Goal: Task Accomplishment & Management: Manage account settings

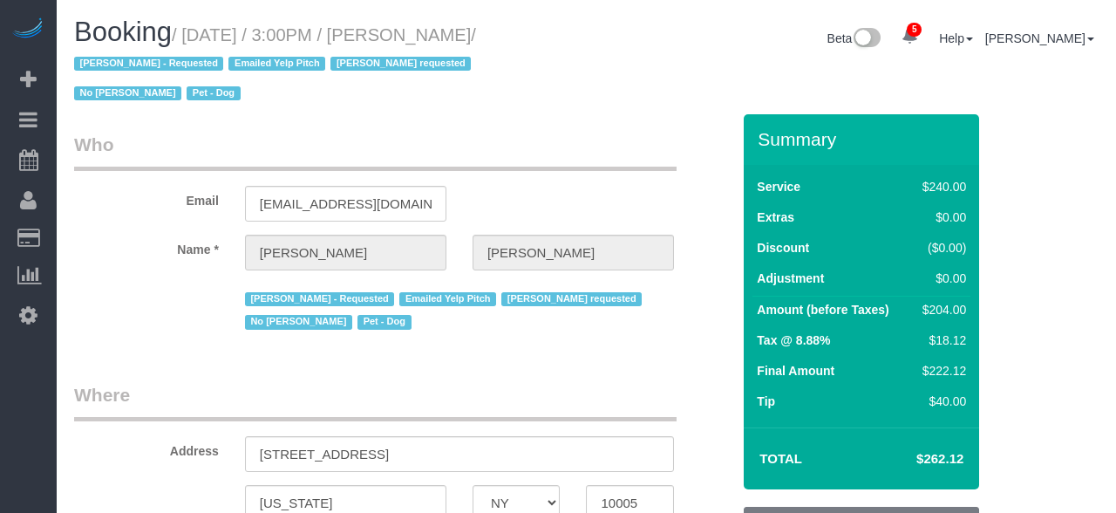
select select "NY"
select select "string:stripe-pm_1O4Two4VGloSiKo7SOdDDauw"
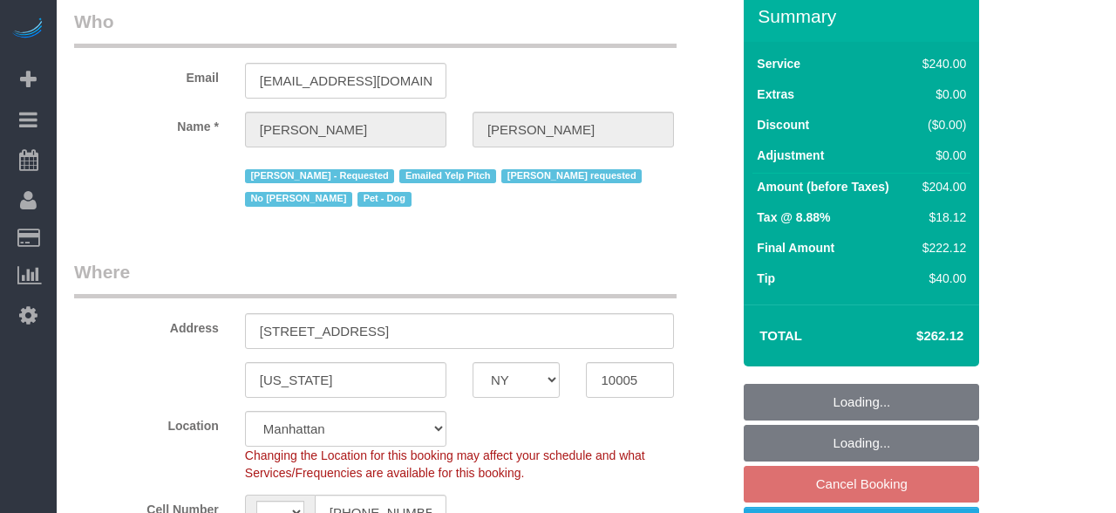
select select "string:[GEOGRAPHIC_DATA]"
select select "object:693"
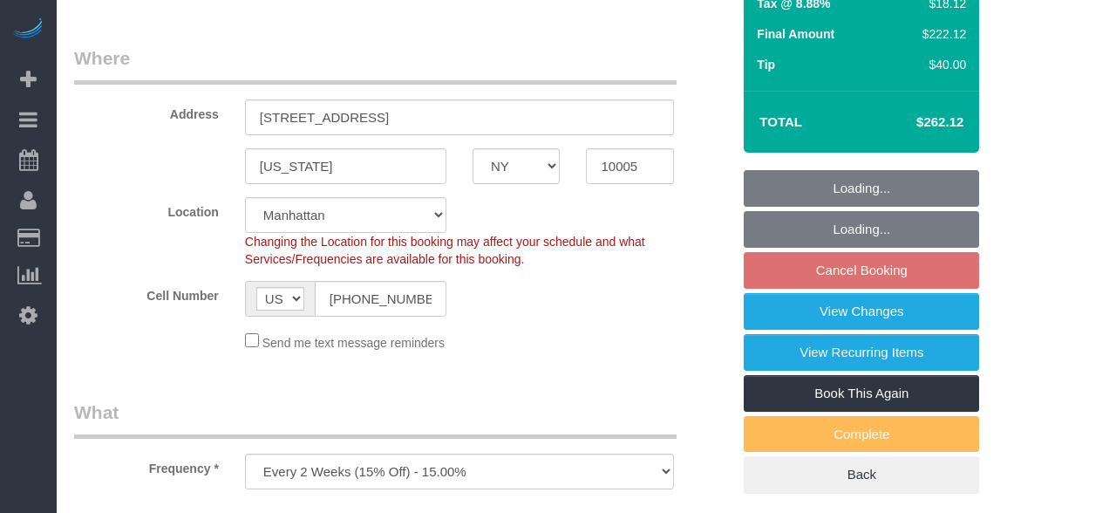
select select "number:60"
select select "number:90"
select select "number:13"
select select "number:6"
select select "180"
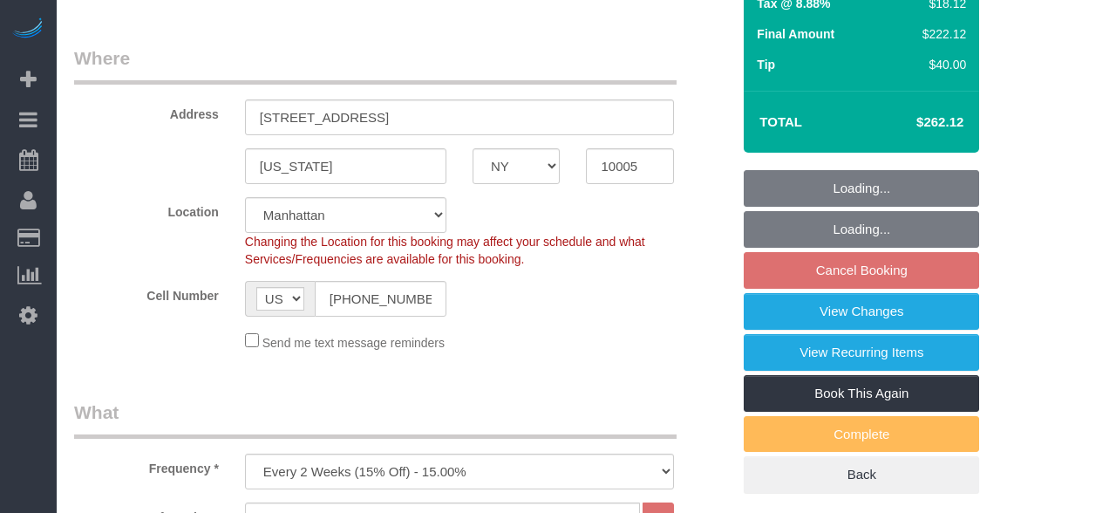
select select "spot7"
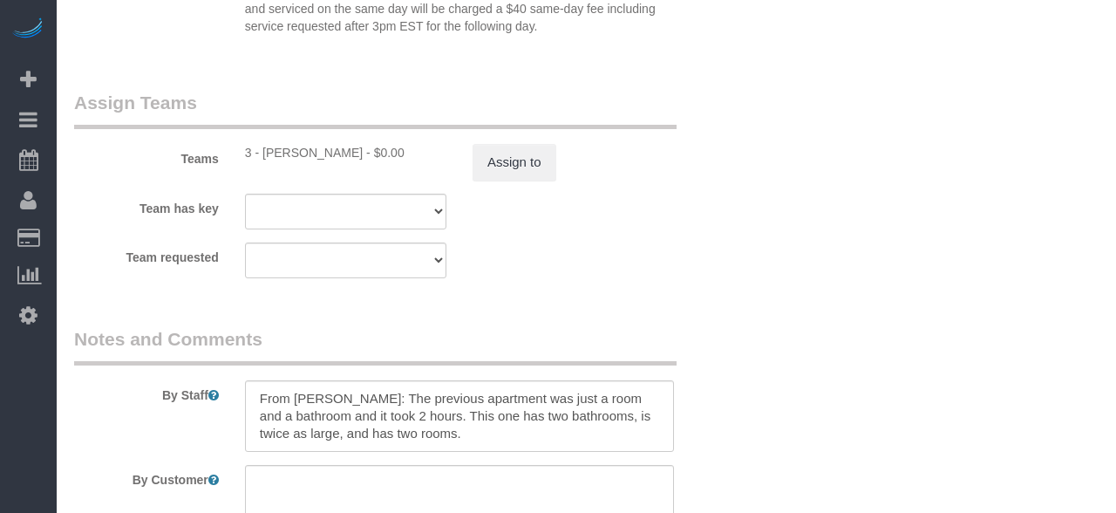
scroll to position [2013, 0]
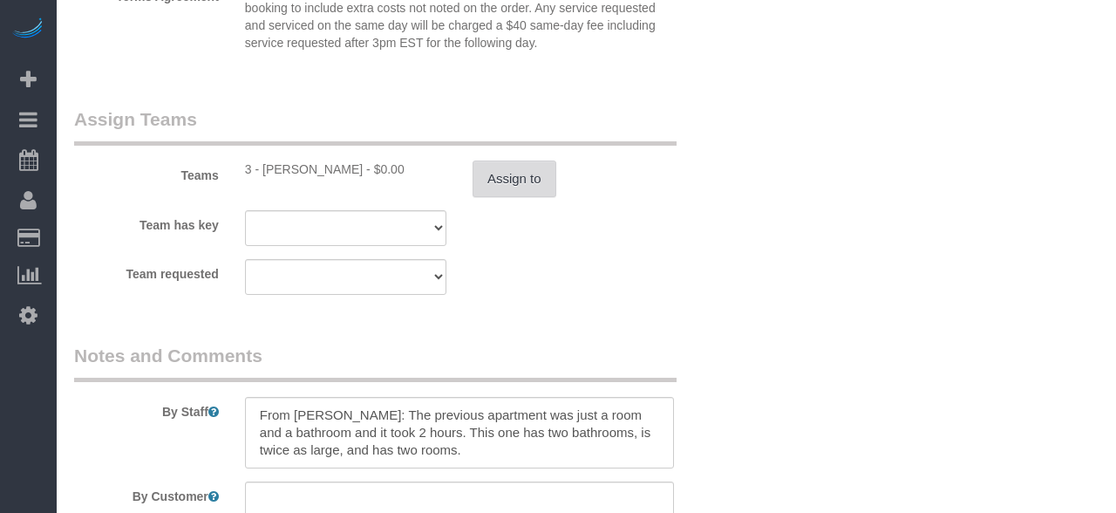
click at [525, 175] on button "Assign to" at bounding box center [514, 178] width 84 height 37
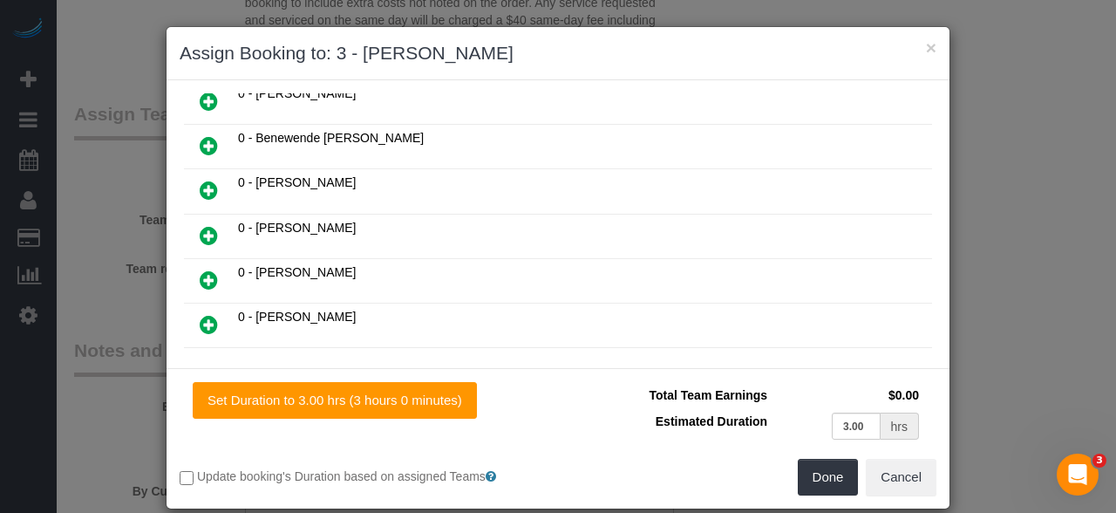
scroll to position [147, 0]
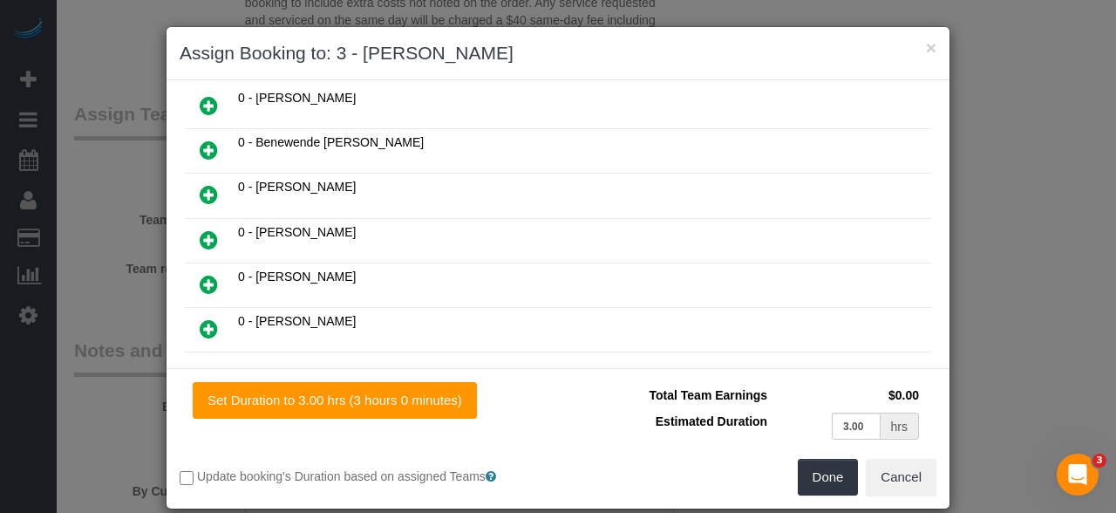
click at [200, 277] on icon at bounding box center [209, 284] width 18 height 21
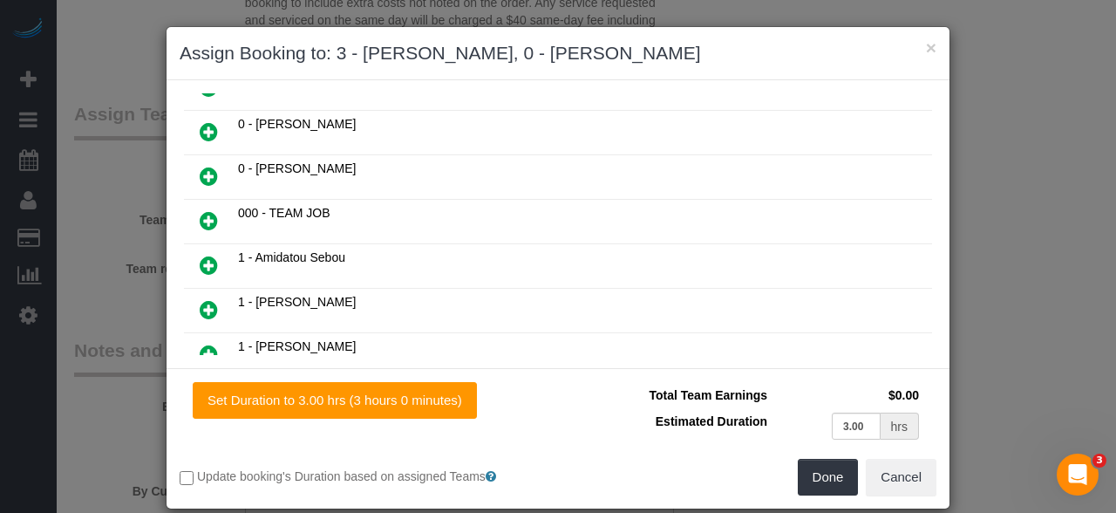
scroll to position [303, 0]
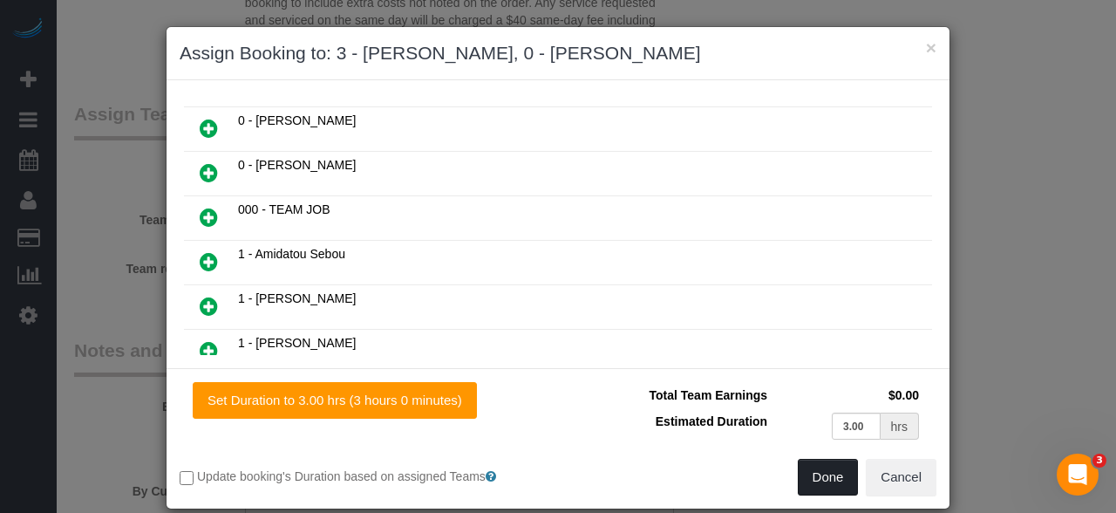
click at [823, 471] on button "Done" at bounding box center [828, 476] width 61 height 37
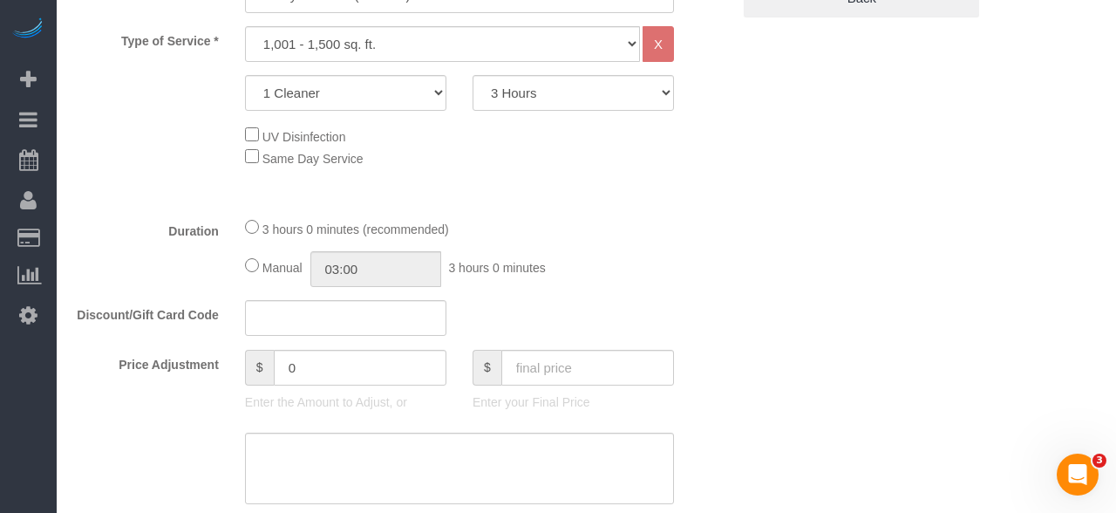
scroll to position [812, 0]
click at [418, 267] on input "03:00" at bounding box center [375, 270] width 131 height 36
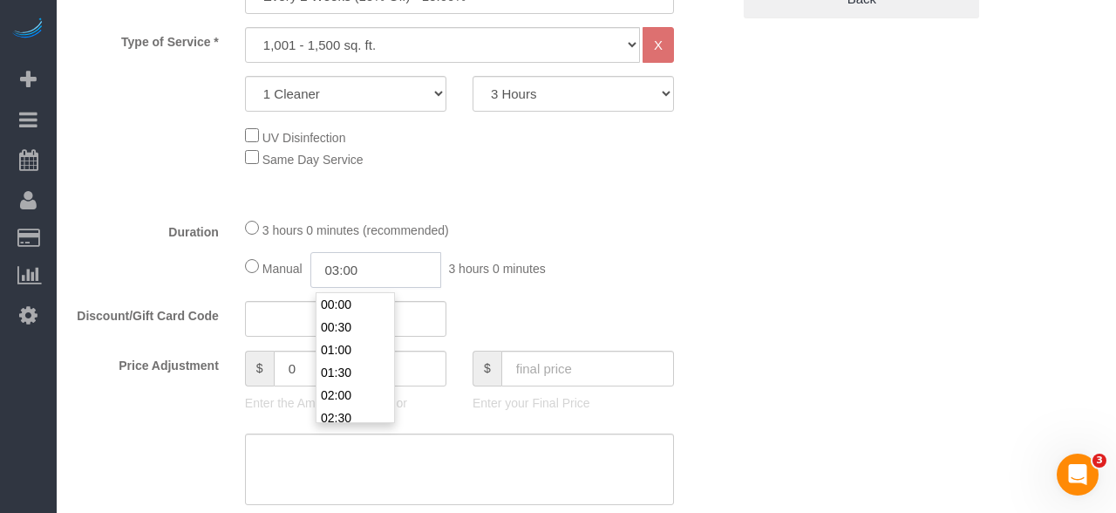
scroll to position [0, 0]
click at [349, 275] on input "03:00" at bounding box center [375, 270] width 131 height 36
type input "03:30"
select select "spot65"
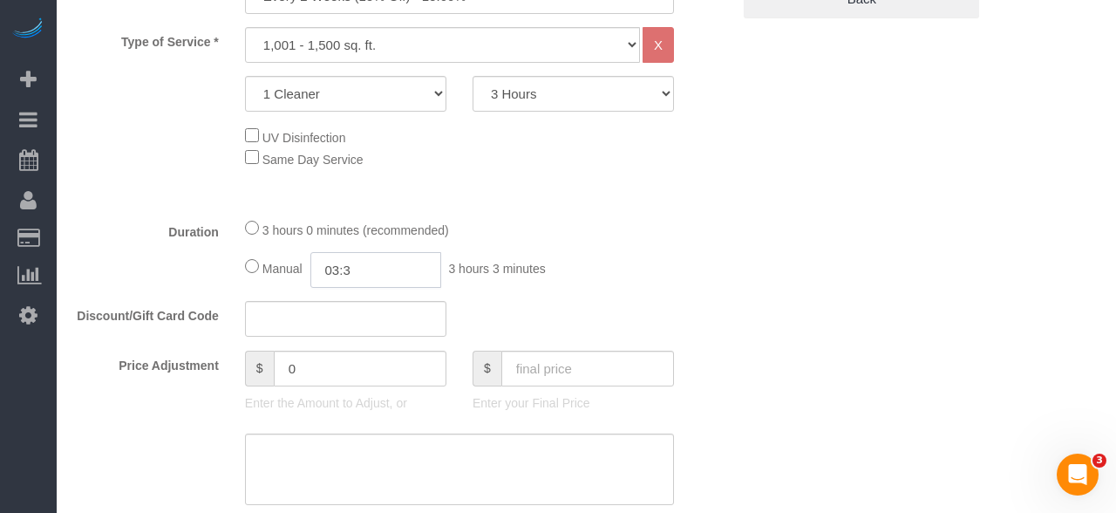
type input "03:"
select select "spot123"
type input "0"
select select "spot181"
type input "02"
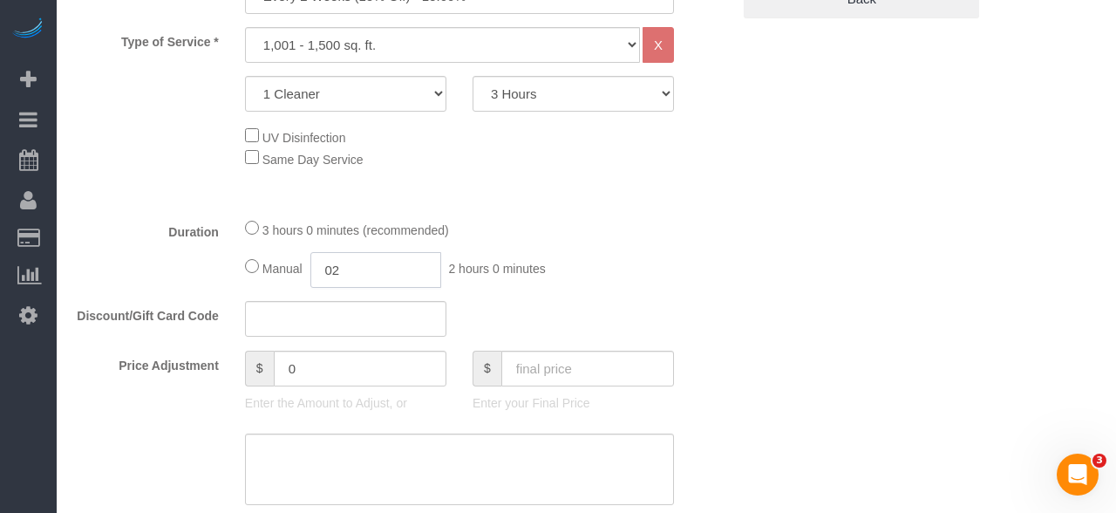
select select "spot239"
type input "02:"
select select "spot297"
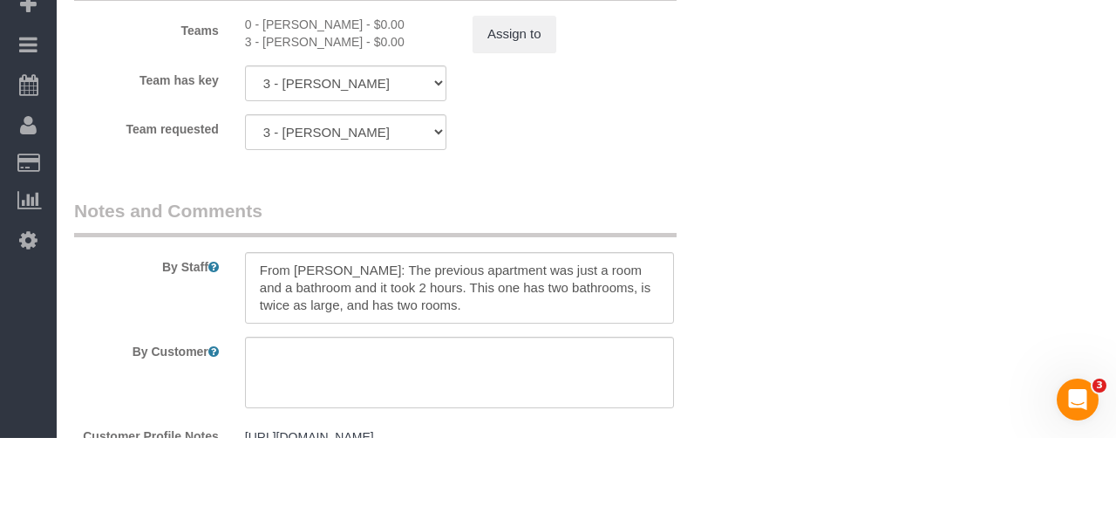
scroll to position [2083, 0]
type input "02:00"
click at [265, 354] on textarea at bounding box center [459, 361] width 429 height 71
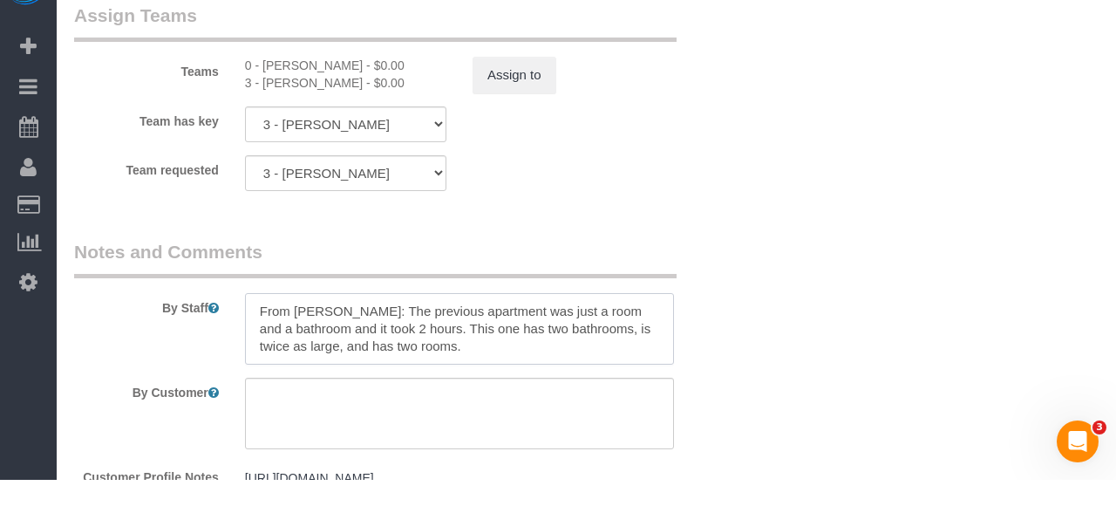
click at [262, 341] on textarea at bounding box center [459, 361] width 429 height 71
click at [346, 337] on textarea at bounding box center [459, 361] width 429 height 71
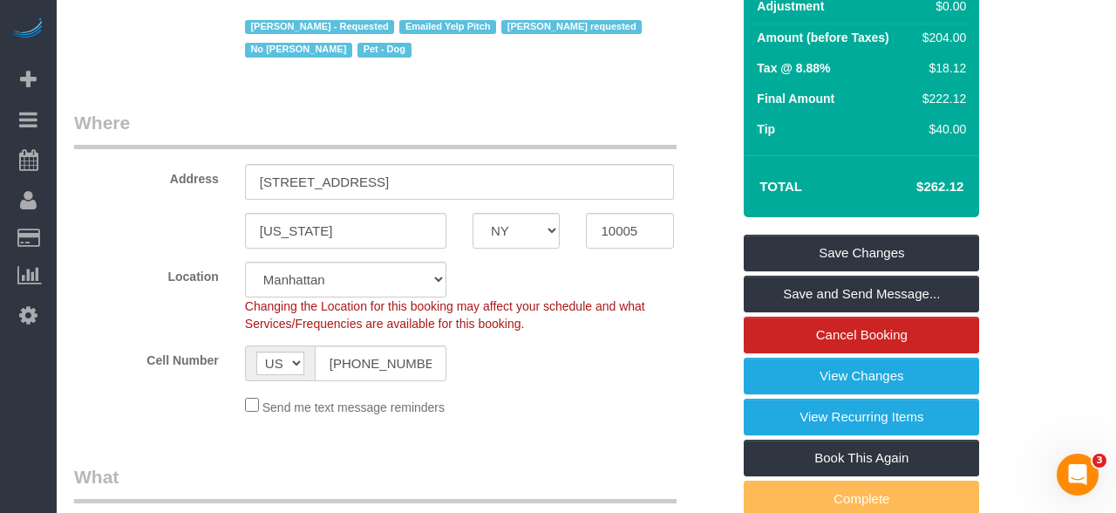
scroll to position [270, 0]
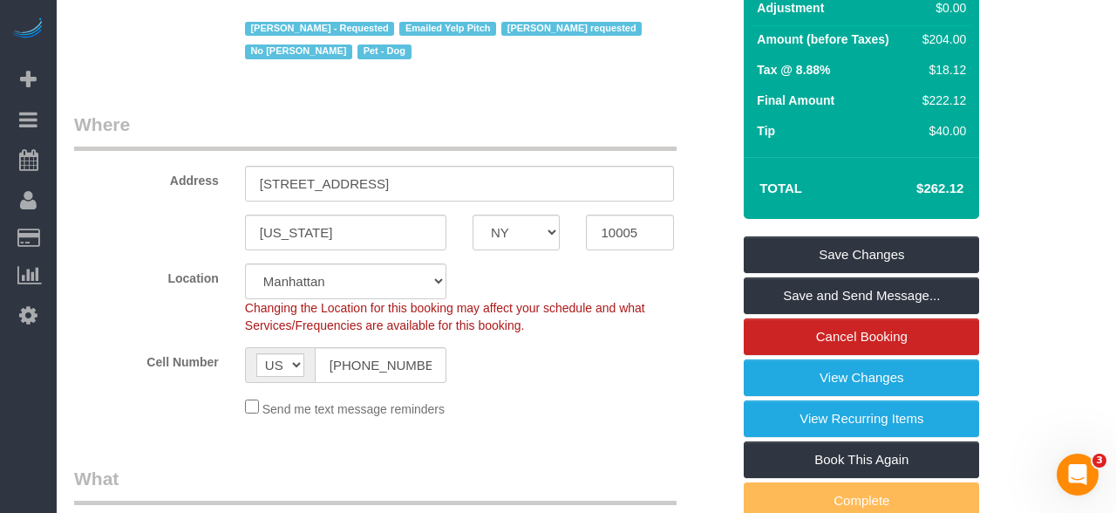
type textarea "Trainee: Mackeny (Please wait for the trainer). From Geraldin: The previous apa…"
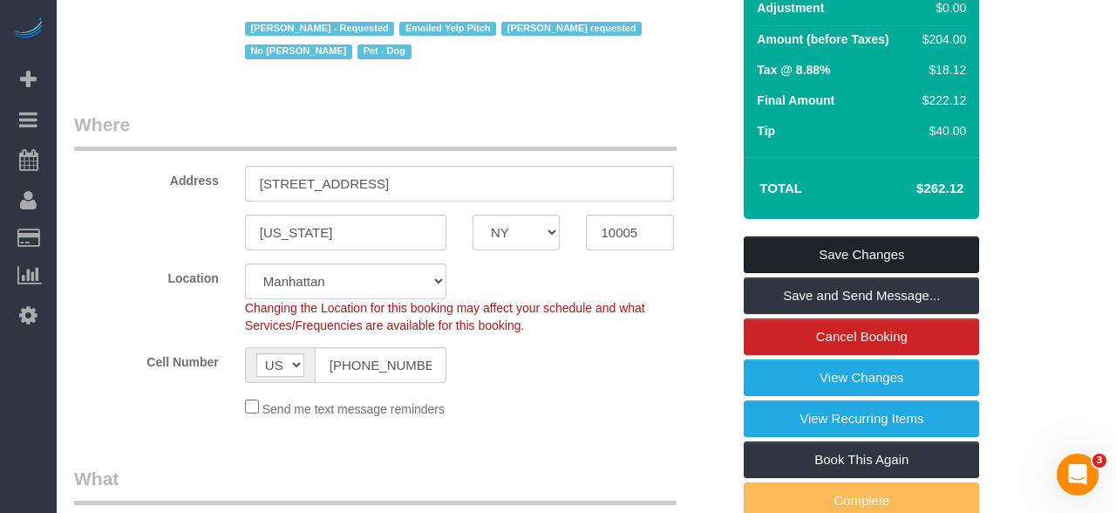
click at [905, 251] on link "Save Changes" at bounding box center [861, 254] width 235 height 37
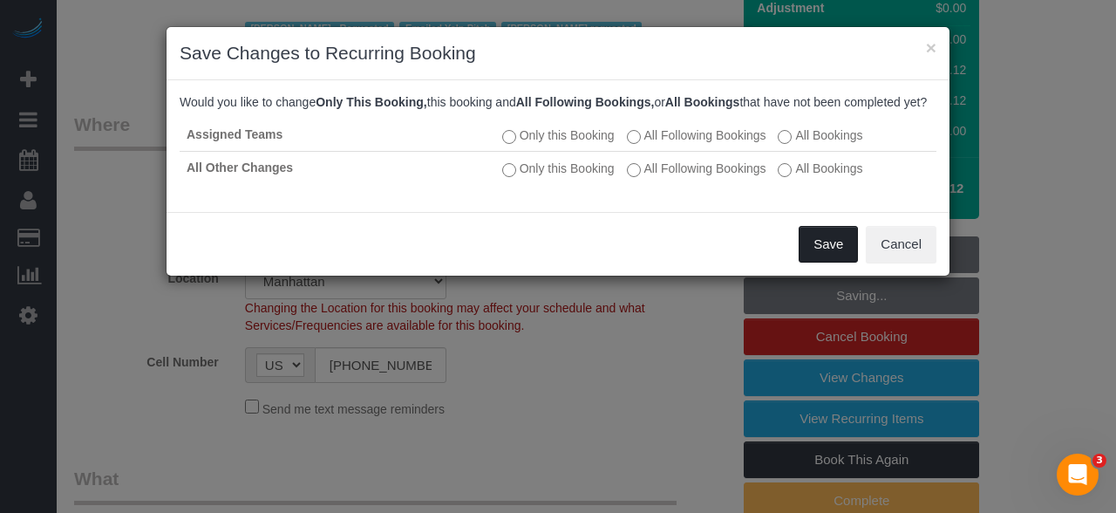
click at [825, 243] on button "Save" at bounding box center [827, 244] width 59 height 37
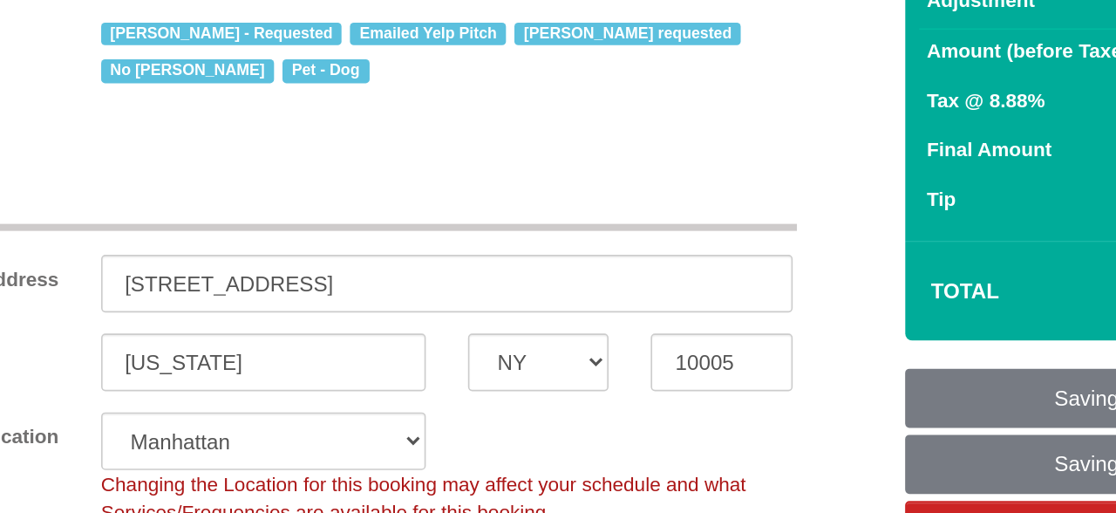
scroll to position [262, 0]
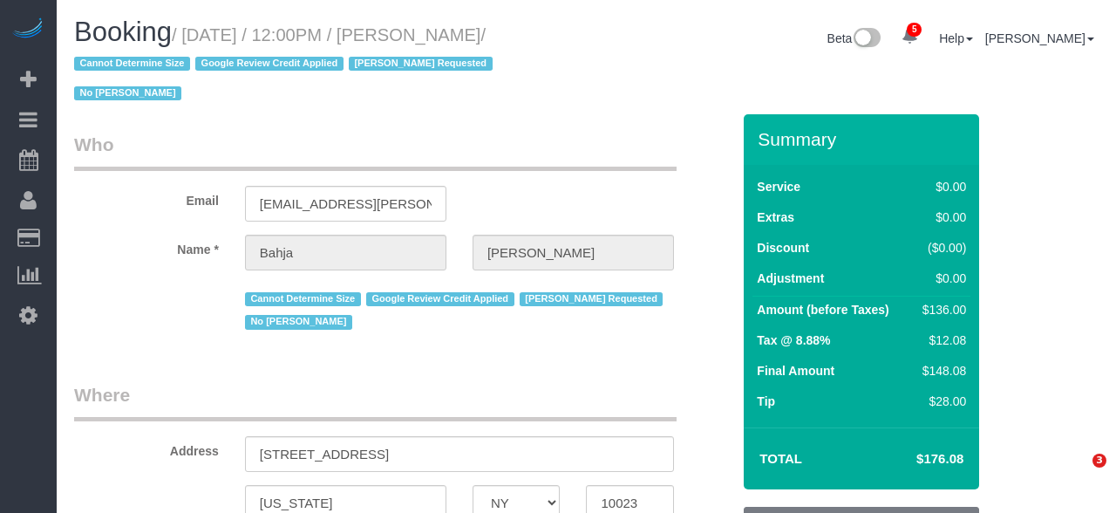
select select "NY"
select select "1"
select select "spot4"
select select "number:59"
select select "number:73"
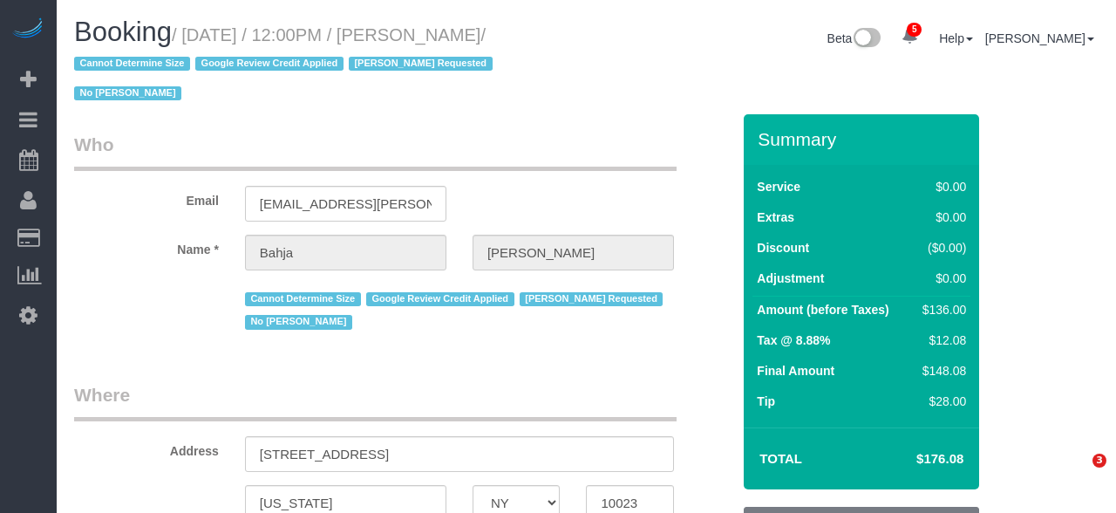
select select "number:15"
select select "number:6"
select select "NY"
select select "number:59"
select select "number:73"
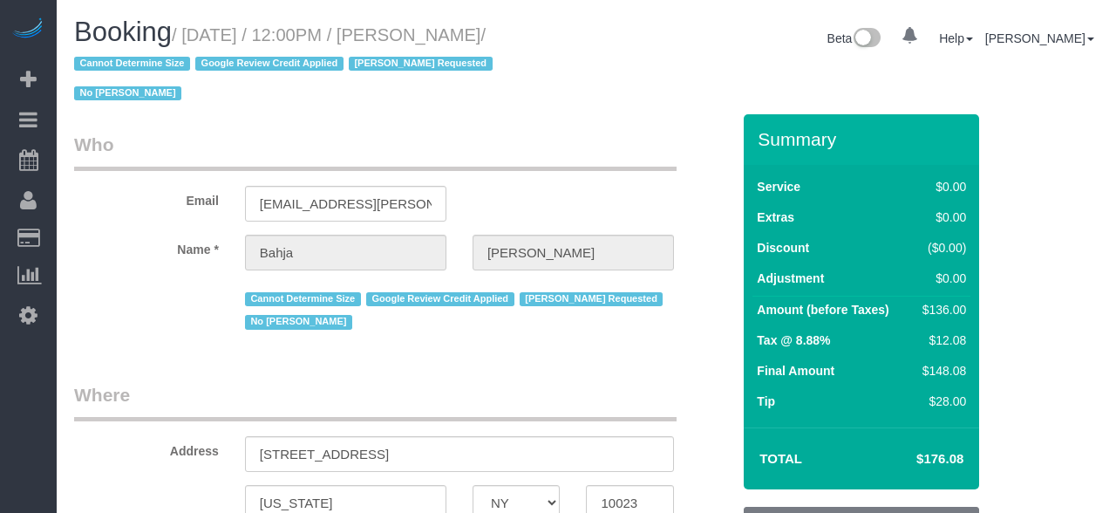
select select "number:15"
select select "number:6"
select select "object:1387"
select select "spot4"
select select "1"
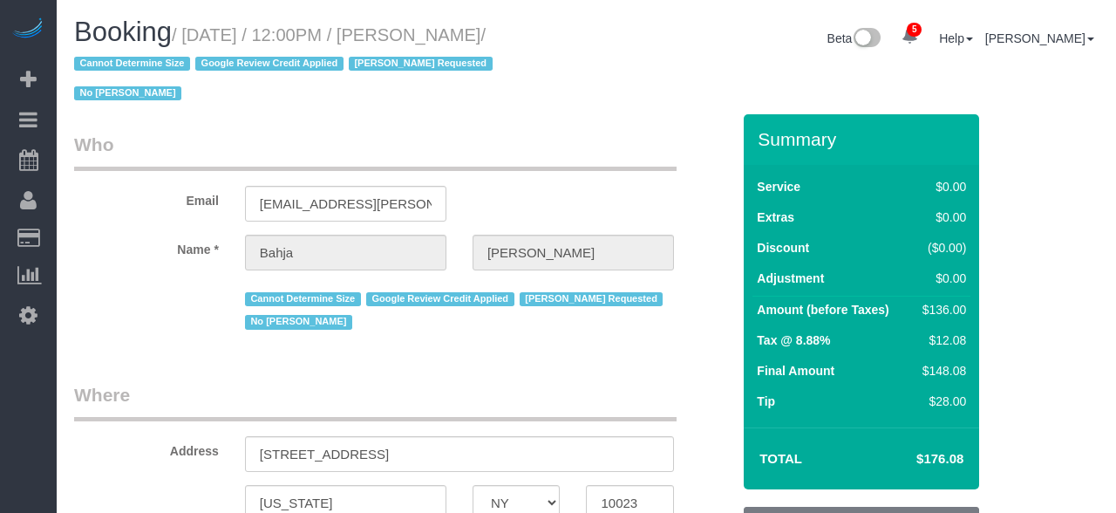
select select "1"
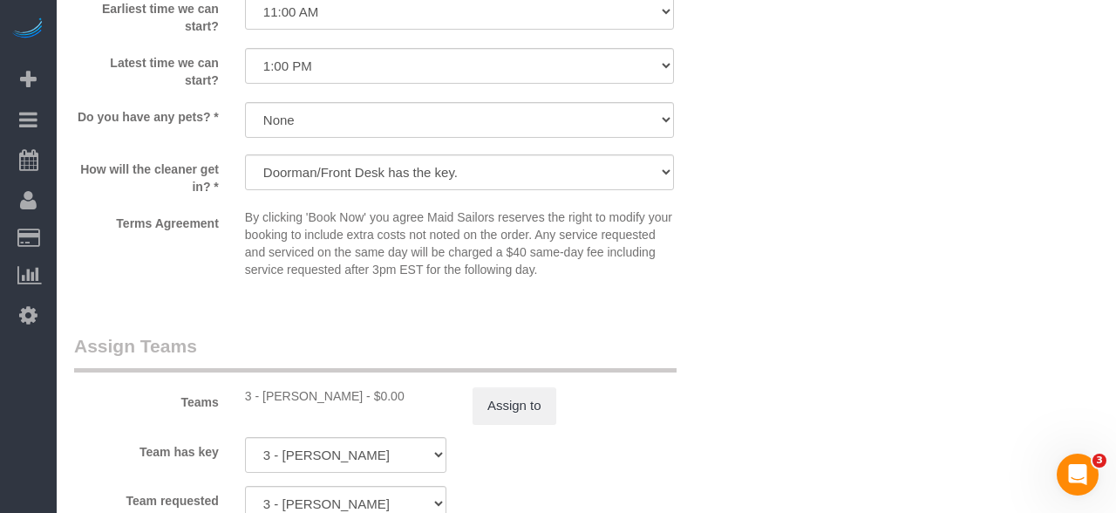
scroll to position [2176, 0]
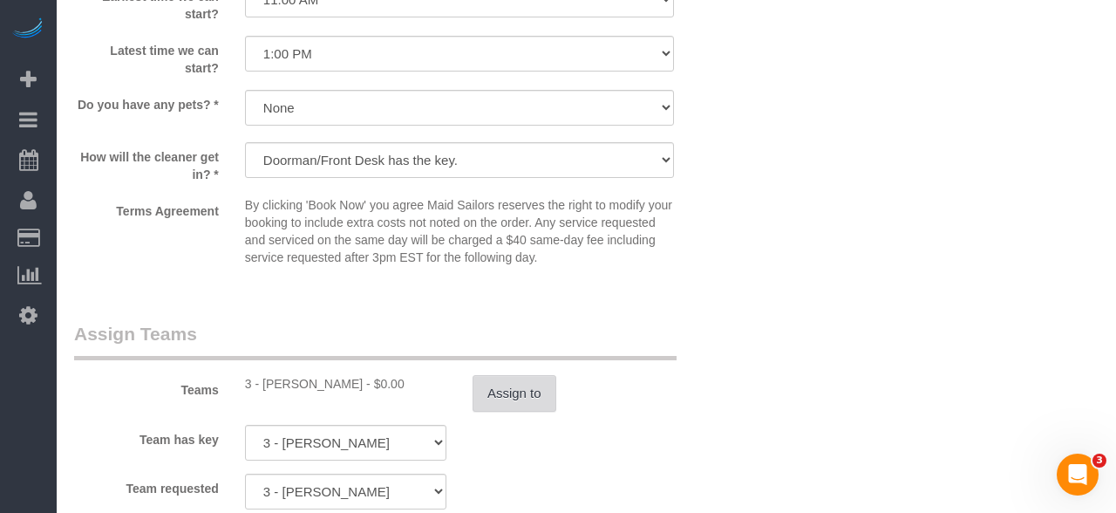
click at [511, 402] on button "Assign to" at bounding box center [514, 393] width 84 height 37
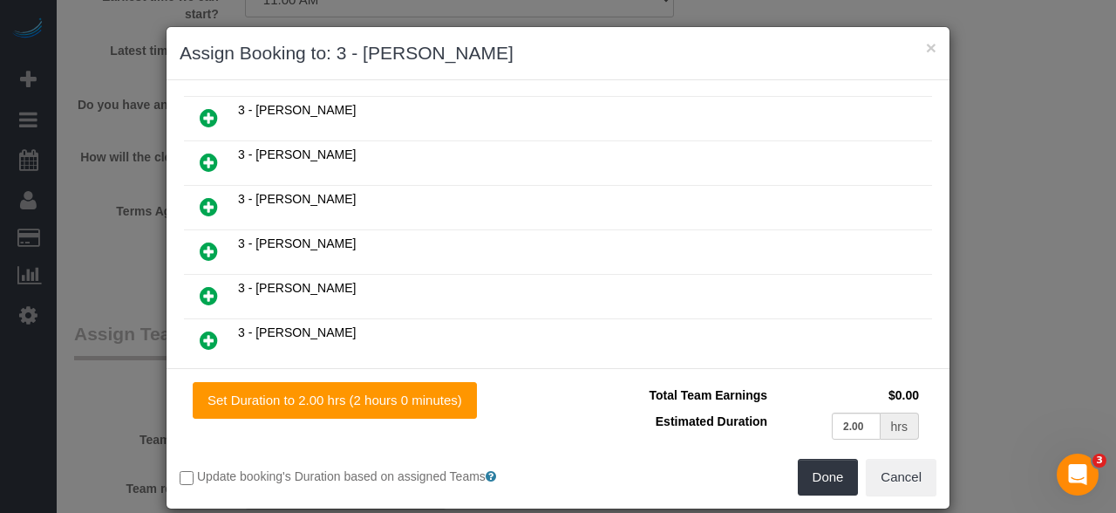
scroll to position [1320, 0]
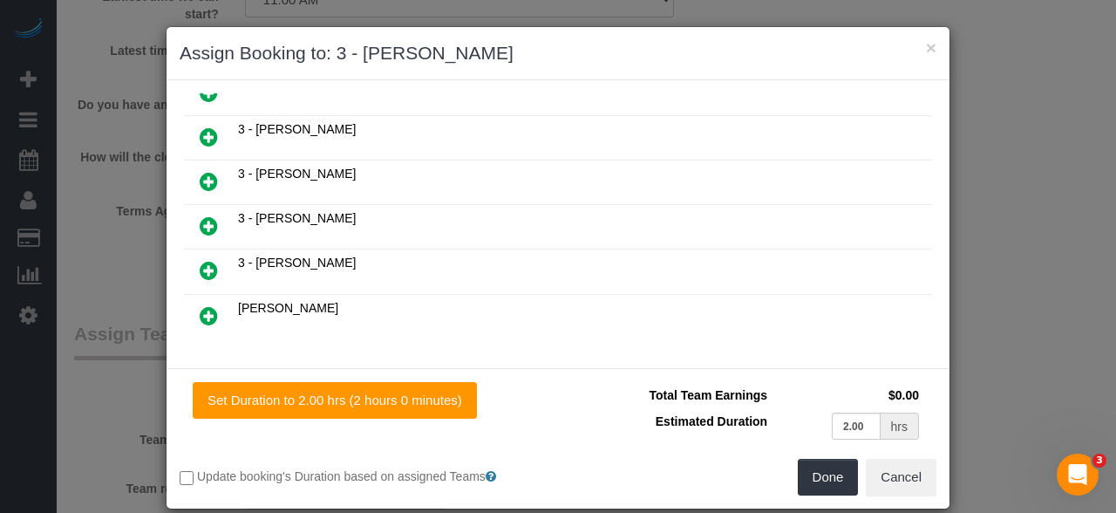
click at [291, 373] on icon at bounding box center [296, 379] width 10 height 13
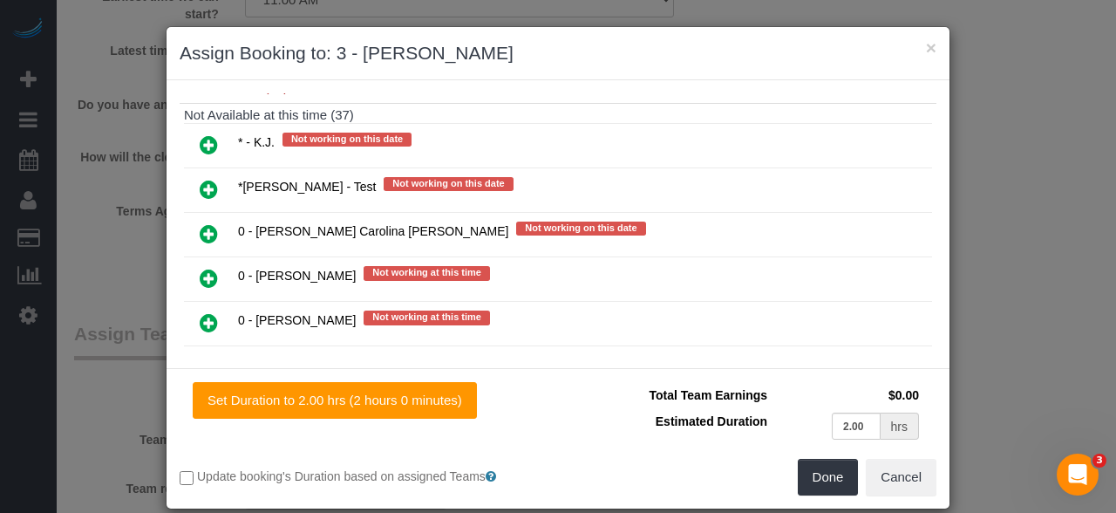
click at [207, 312] on icon at bounding box center [209, 322] width 18 height 21
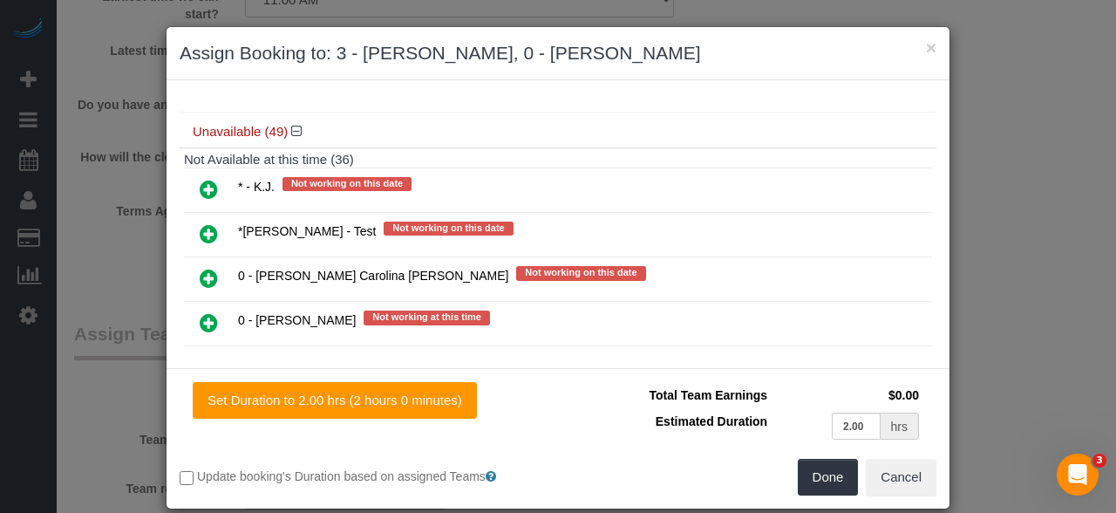
scroll to position [1656, 0]
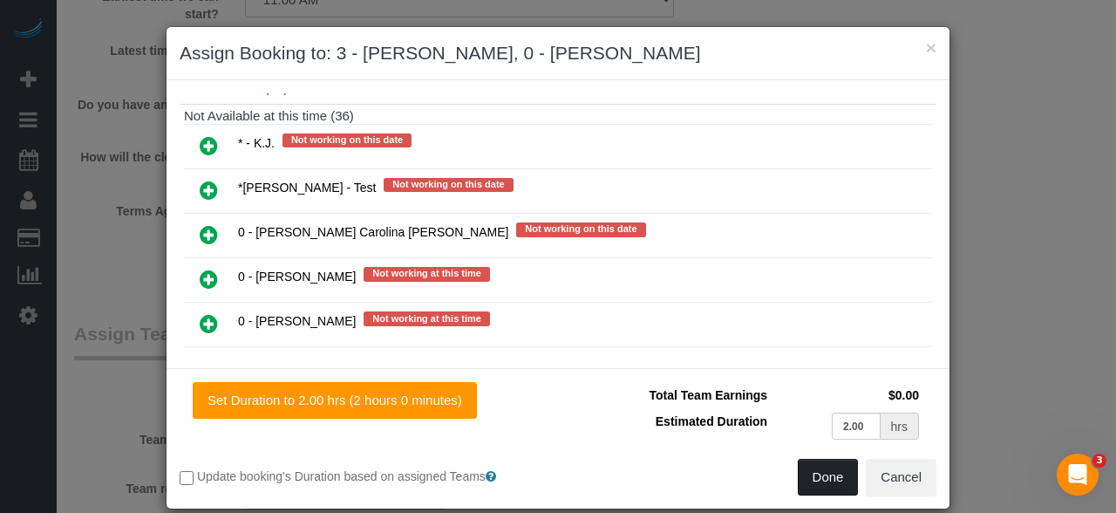
click at [846, 490] on button "Done" at bounding box center [828, 476] width 61 height 37
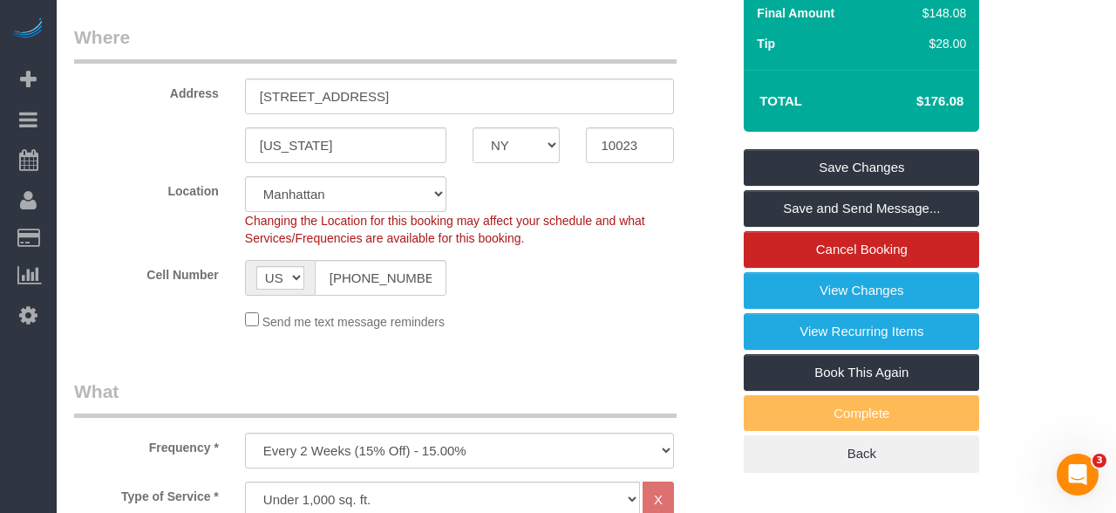
scroll to position [352, 0]
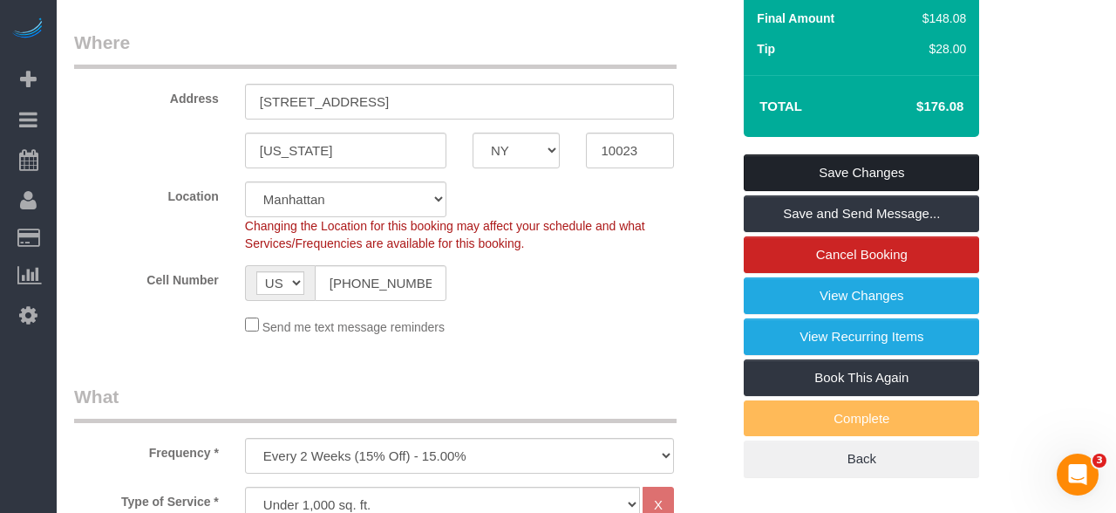
click at [891, 166] on link "Save Changes" at bounding box center [861, 172] width 235 height 37
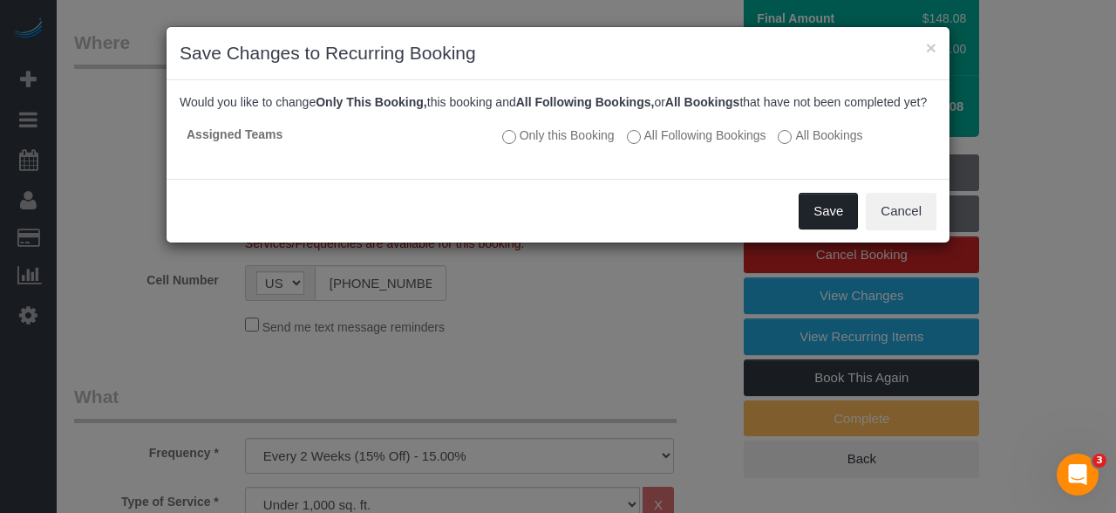
click at [833, 199] on button "Save" at bounding box center [827, 211] width 59 height 37
